Goal: Check status: Check status

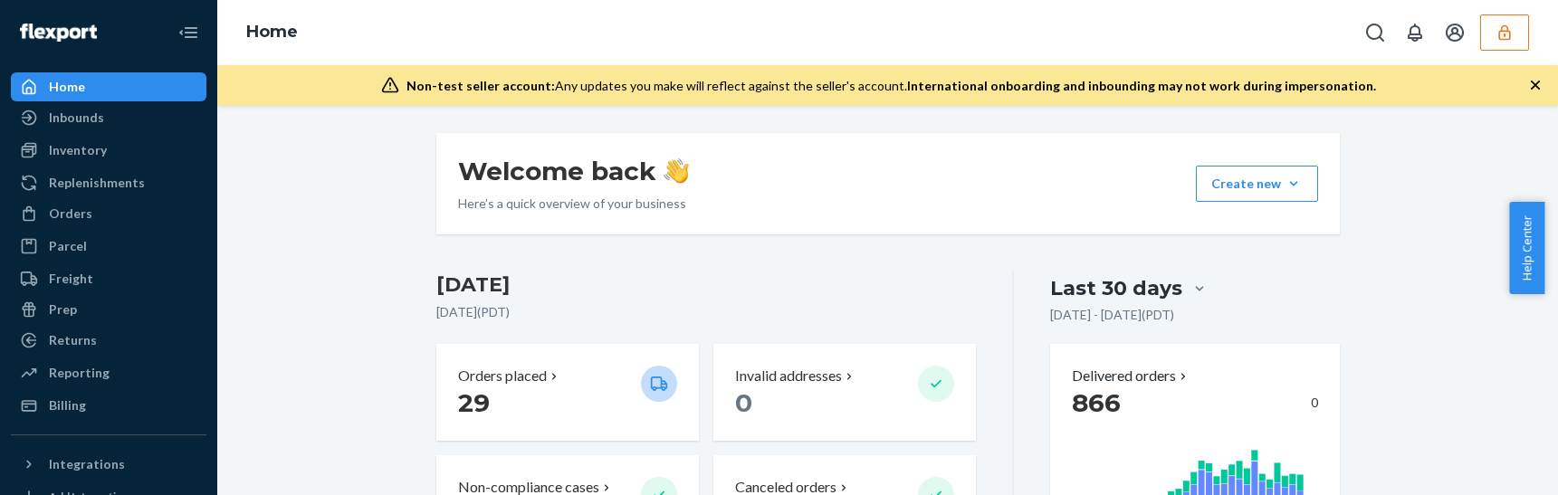
click at [1505, 33] on icon "button" at bounding box center [1504, 31] width 12 height 15
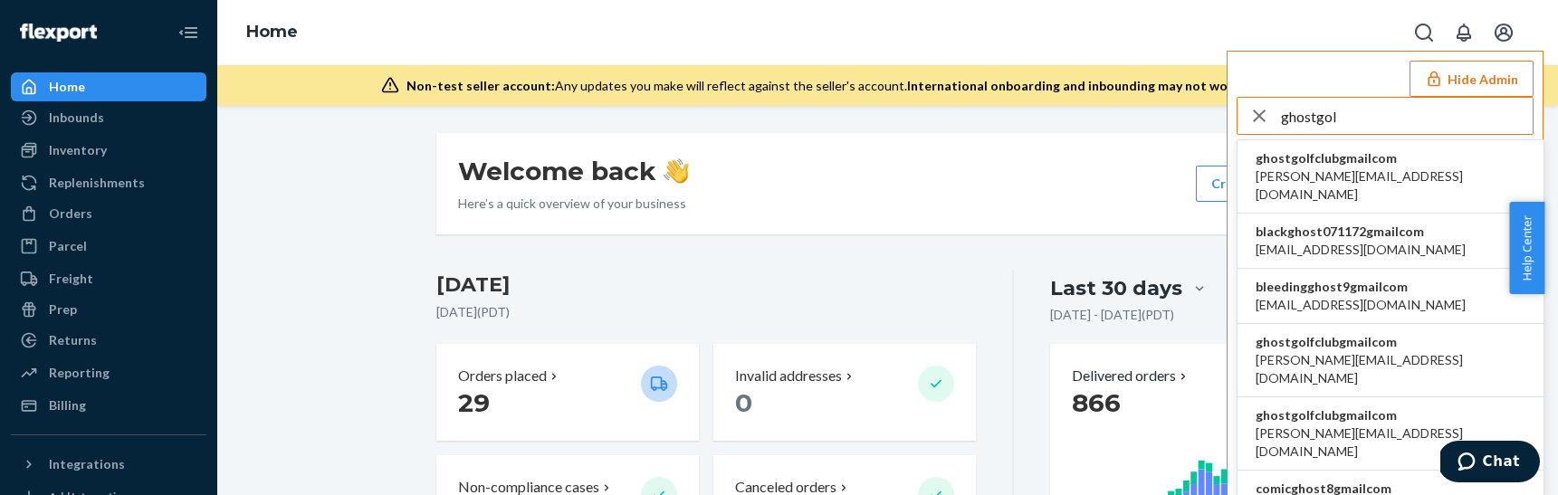
type input "ghostgol"
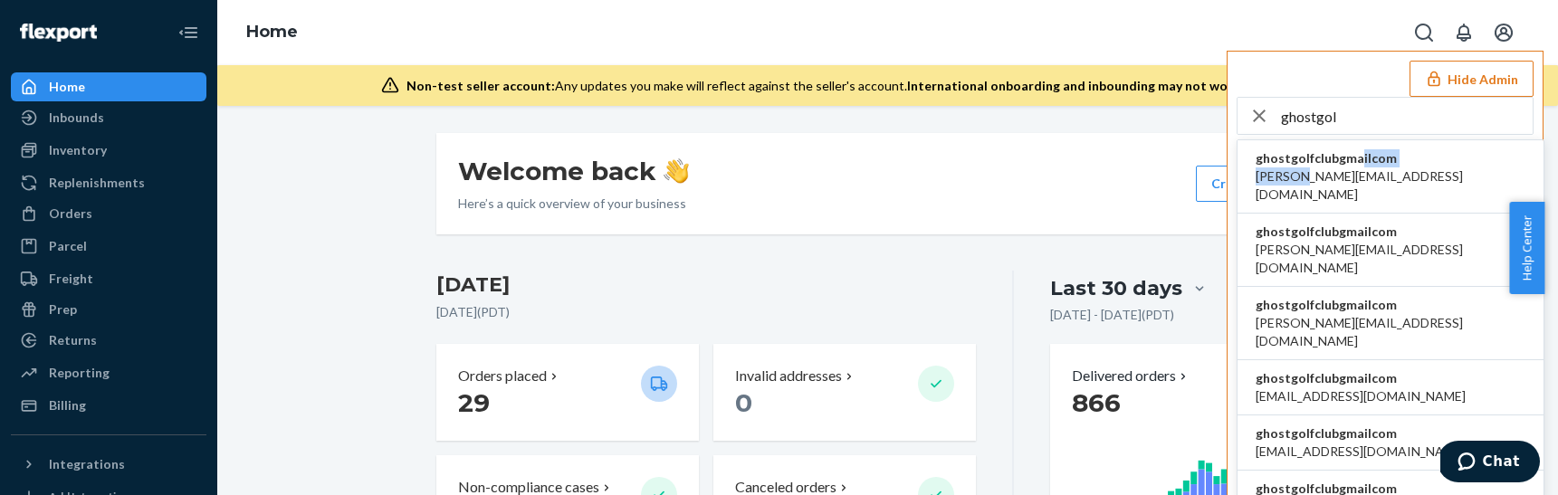
drag, startPoint x: 1309, startPoint y: 169, endPoint x: 1354, endPoint y: 165, distance: 45.5
click at [1354, 165] on div "ghostgolfclubgmailcom andy@ghostgolf.com" at bounding box center [1391, 176] width 270 height 54
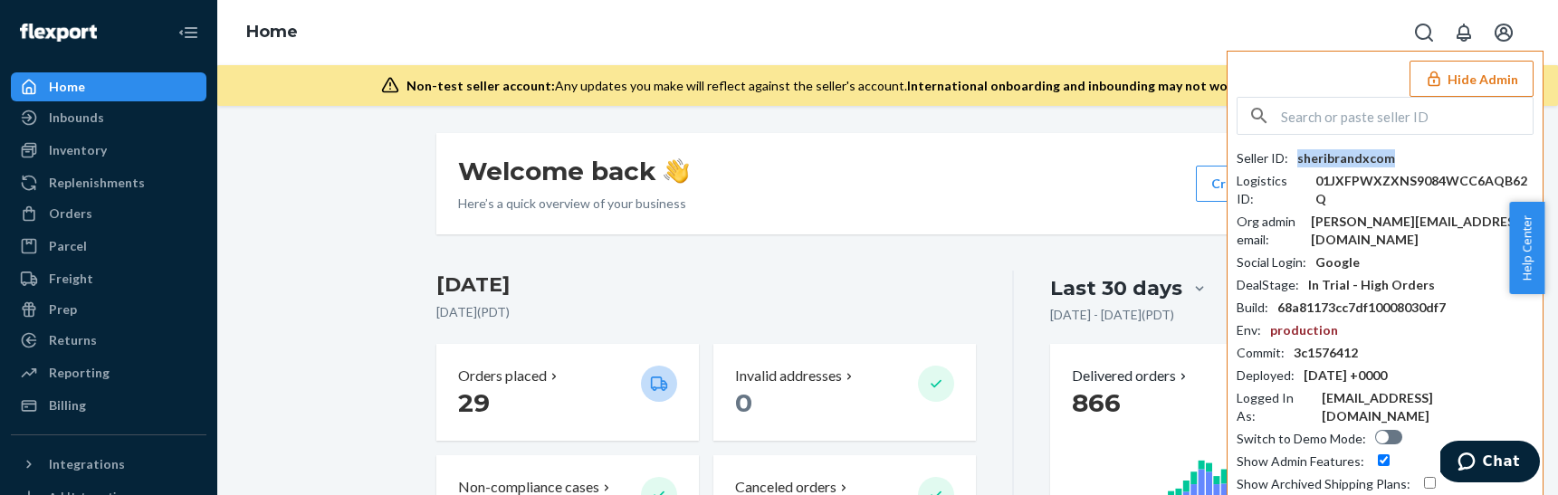
click at [1354, 165] on div "sheribrandxcom" at bounding box center [1346, 158] width 98 height 18
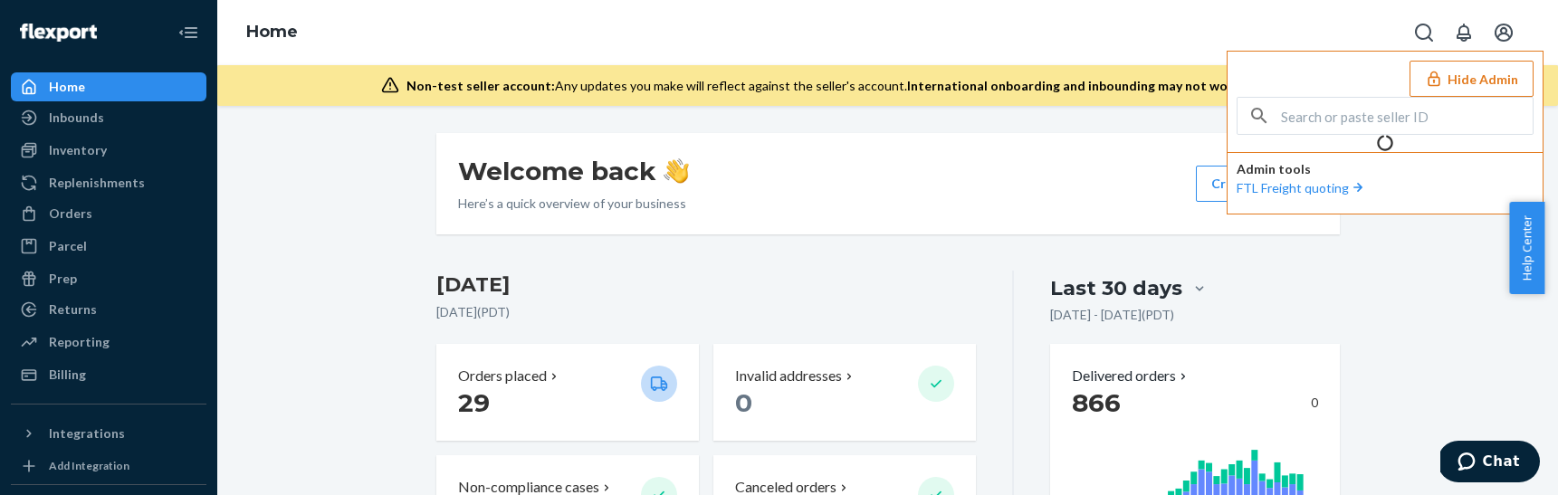
click at [1469, 71] on button "Hide Admin" at bounding box center [1472, 79] width 124 height 36
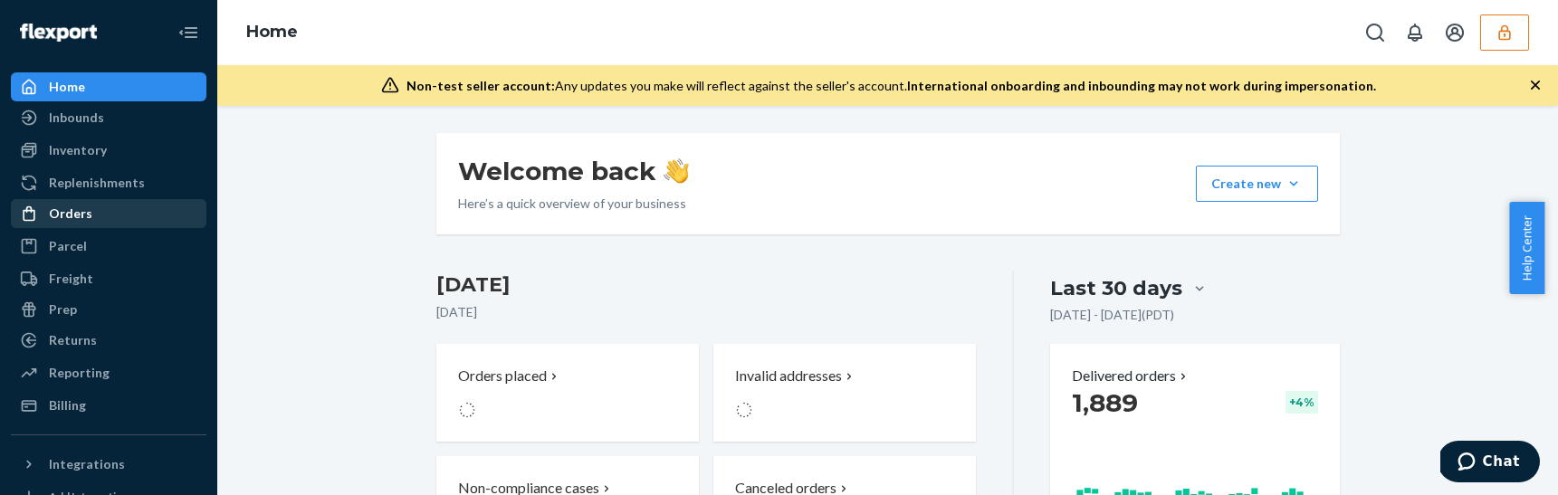
click at [102, 204] on div "Orders" at bounding box center [109, 213] width 192 height 25
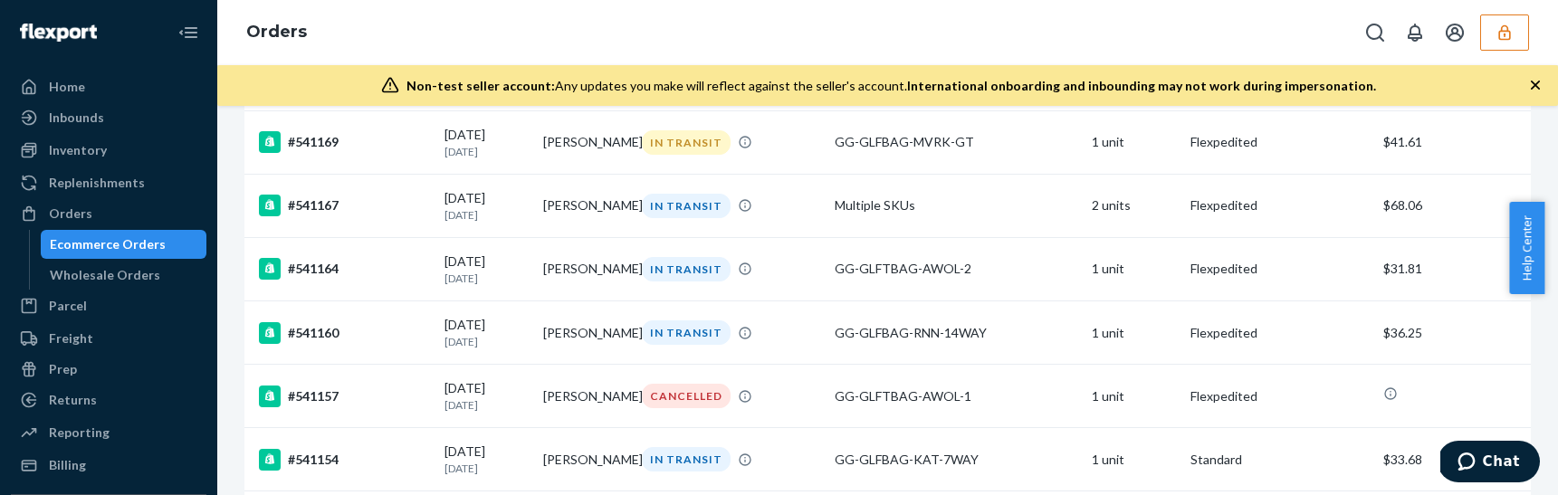
scroll to position [4589, 0]
click at [789, 344] on div "IN TRANSIT" at bounding box center [731, 332] width 186 height 24
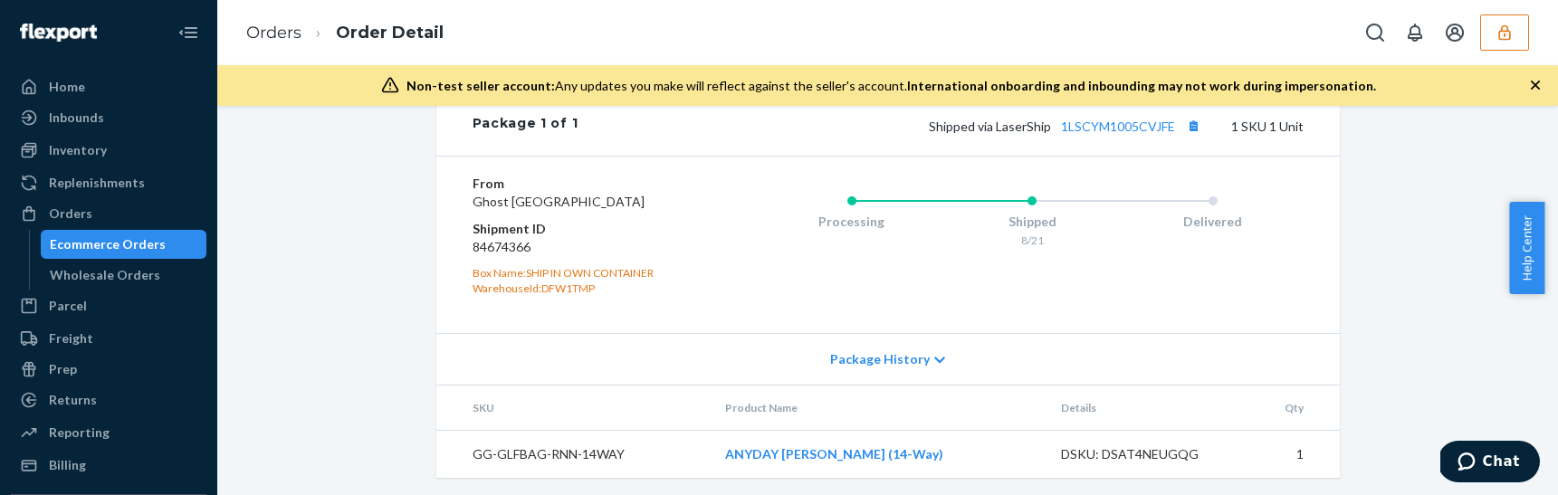
scroll to position [844, 0]
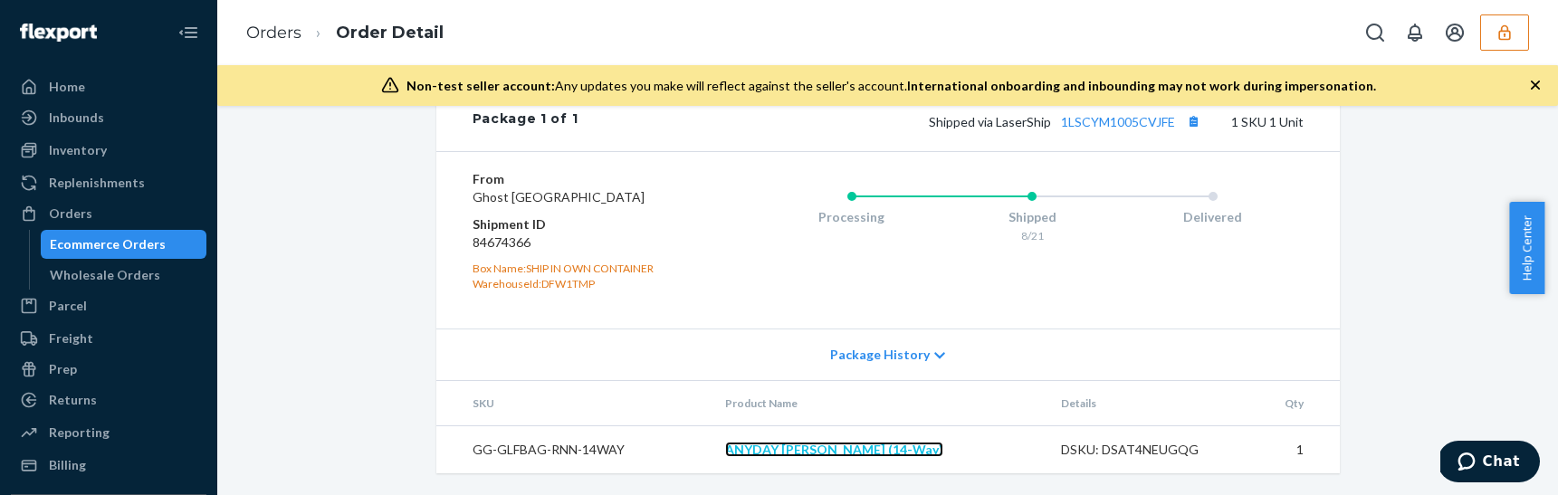
click at [799, 453] on link "ANYDAY [PERSON_NAME] (14-Way)" at bounding box center [834, 449] width 218 height 15
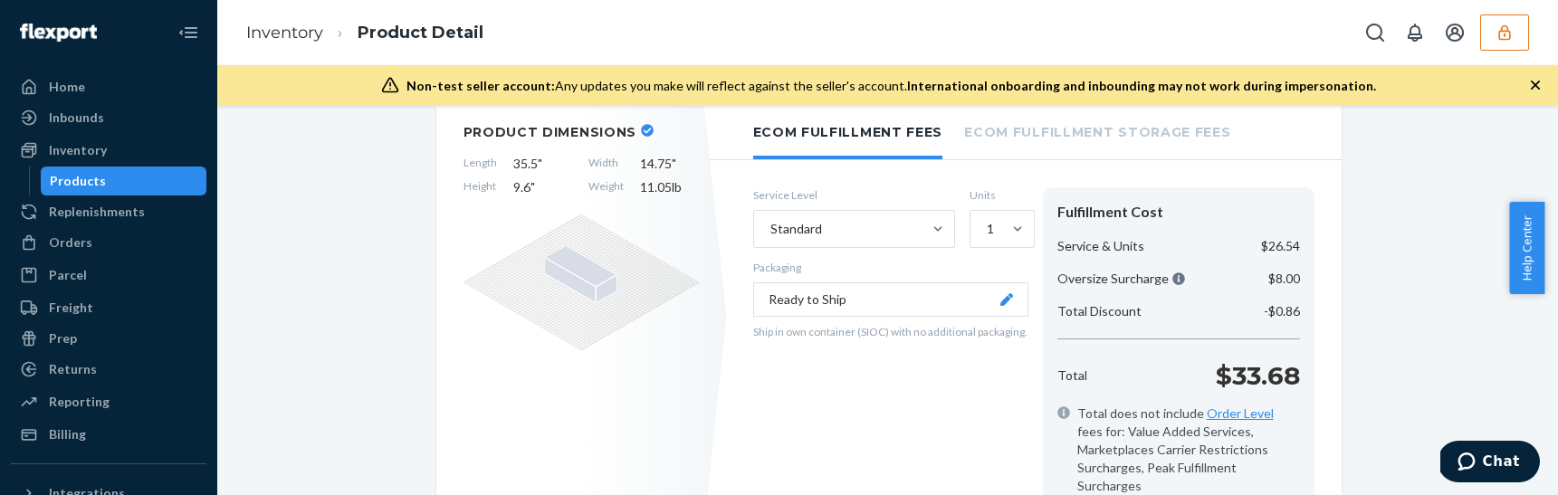
scroll to position [452, 0]
